Goal: Task Accomplishment & Management: Manage account settings

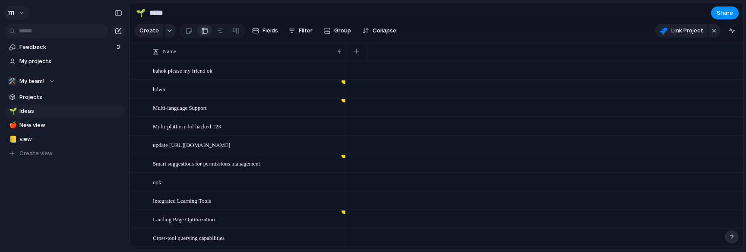
click at [11, 12] on span "111" at bounding box center [11, 13] width 6 height 9
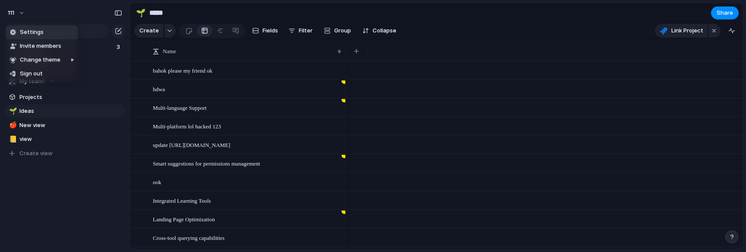
click at [34, 35] on span "Settings" at bounding box center [32, 32] width 24 height 9
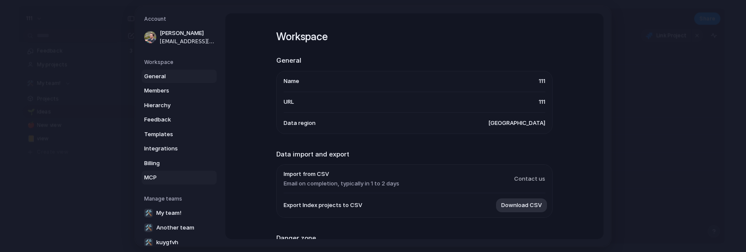
click at [155, 177] on span "MCP" at bounding box center [171, 177] width 55 height 9
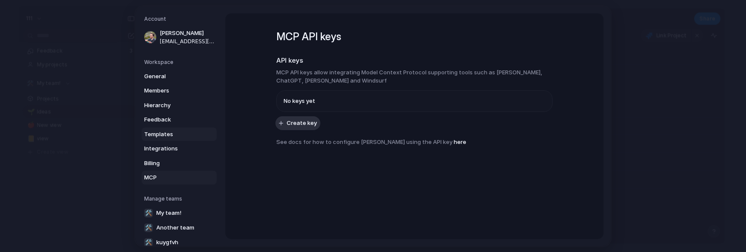
scroll to position [27, 0]
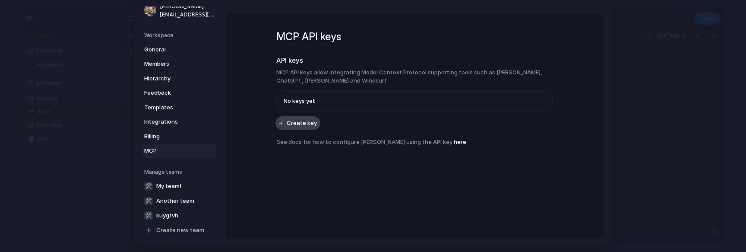
click at [297, 126] on span "Create key" at bounding box center [302, 122] width 30 height 9
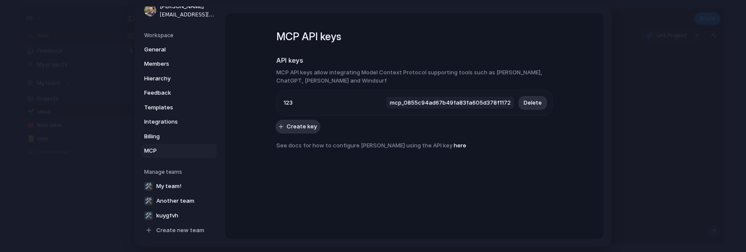
click at [454, 141] on link "here" at bounding box center [460, 144] width 13 height 7
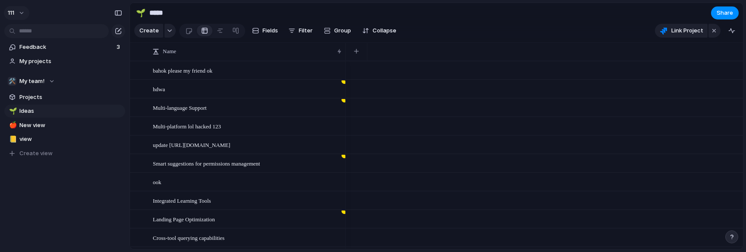
click at [25, 14] on button "111" at bounding box center [16, 13] width 25 height 14
click at [30, 44] on span "Invite members" at bounding box center [40, 46] width 41 height 9
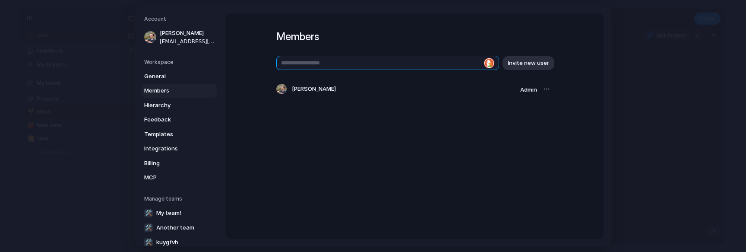
click at [330, 63] on input "text" at bounding box center [387, 63] width 223 height 14
click at [333, 65] on input "text" at bounding box center [387, 63] width 223 height 14
type input "*"
type input "**********"
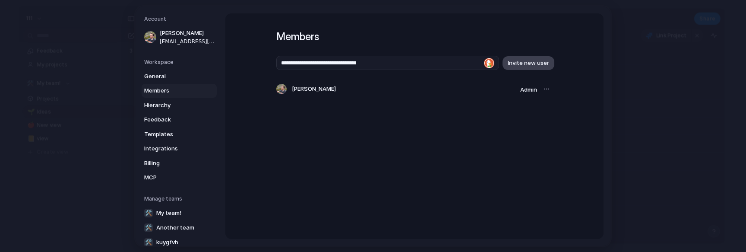
click at [518, 58] on button "Invite new user" at bounding box center [529, 63] width 52 height 14
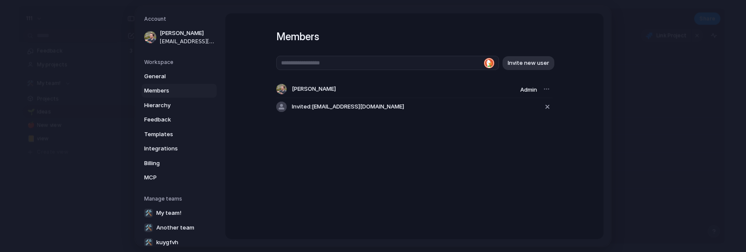
click at [404, 111] on span "Invited: [EMAIL_ADDRESS][DOMAIN_NAME]" at bounding box center [348, 106] width 112 height 9
click at [308, 124] on div "Members Invite new user [PERSON_NAME] Admin Invited: [EMAIL_ADDRESS][DOMAIN_NAM…" at bounding box center [414, 79] width 276 height 133
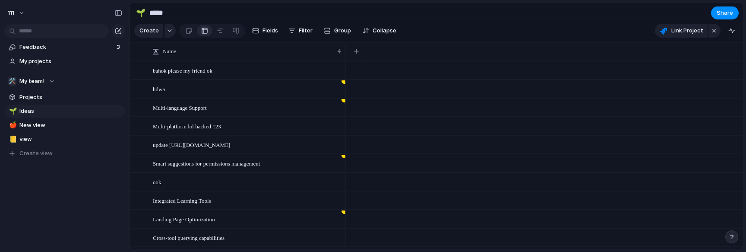
click at [15, 22] on div at bounding box center [65, 30] width 130 height 16
click at [15, 18] on button "111" at bounding box center [16, 13] width 25 height 14
click at [20, 15] on div "Settings Invite members Change theme Sign out" at bounding box center [373, 126] width 746 height 252
click at [20, 15] on button "111" at bounding box center [16, 13] width 25 height 14
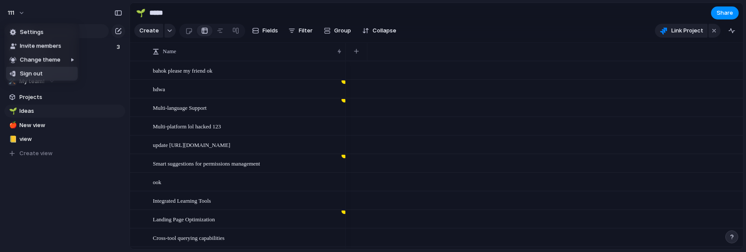
click at [25, 73] on span "Sign out" at bounding box center [31, 74] width 23 height 9
